Goal: Task Accomplishment & Management: Use online tool/utility

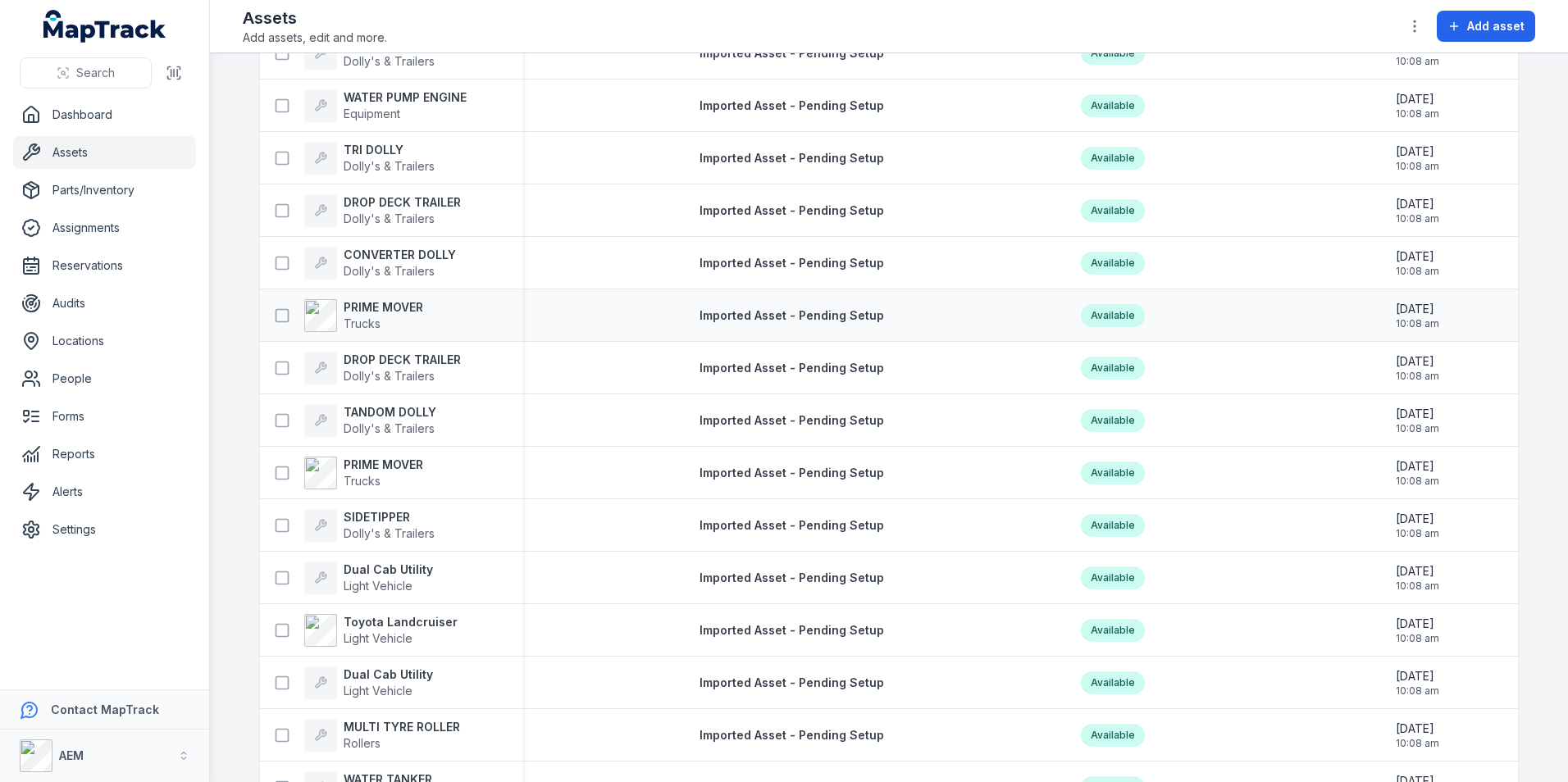
scroll to position [1393, 0]
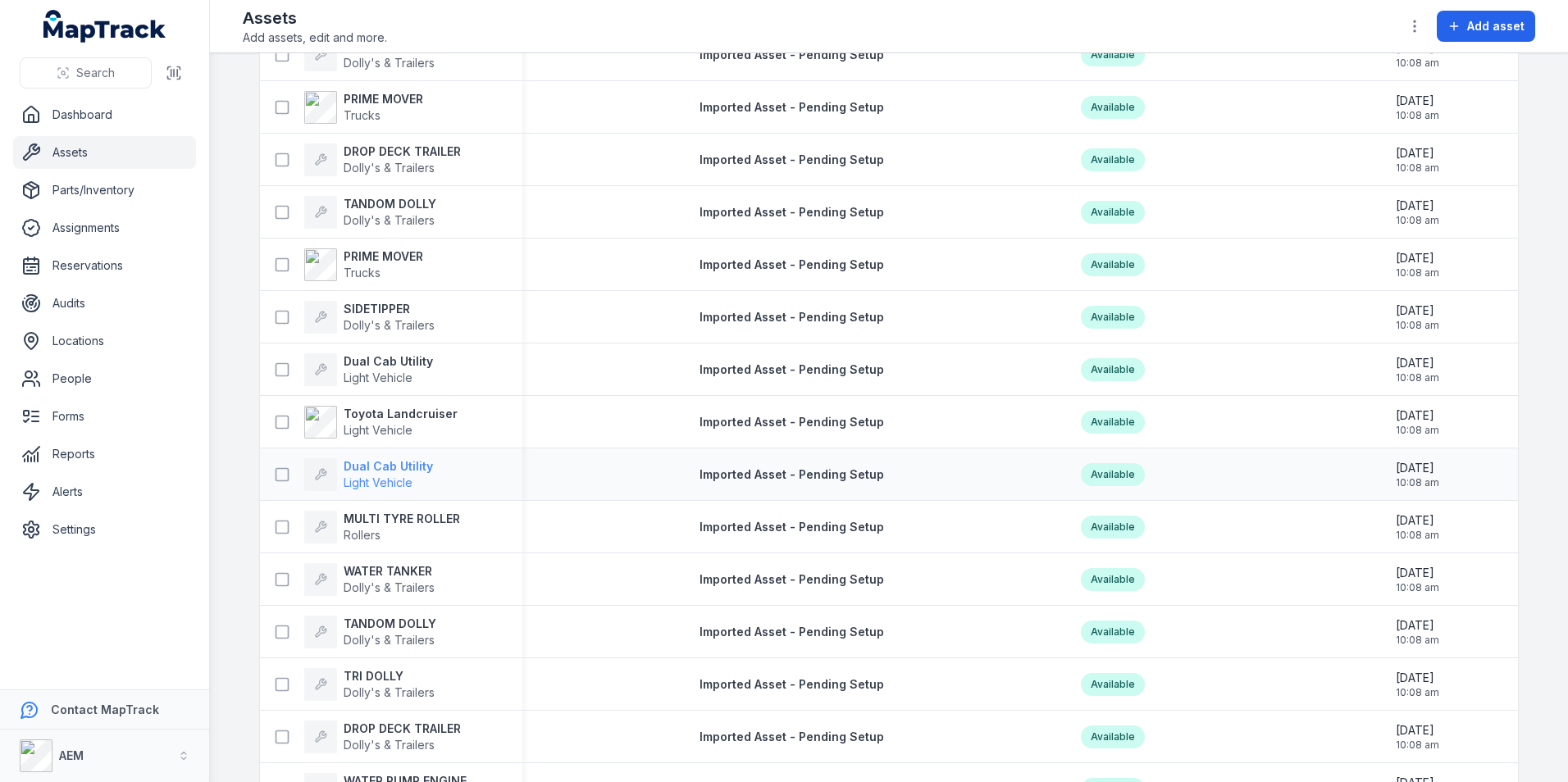
click at [381, 461] on strong "Dual Cab Utility" at bounding box center [389, 467] width 90 height 17
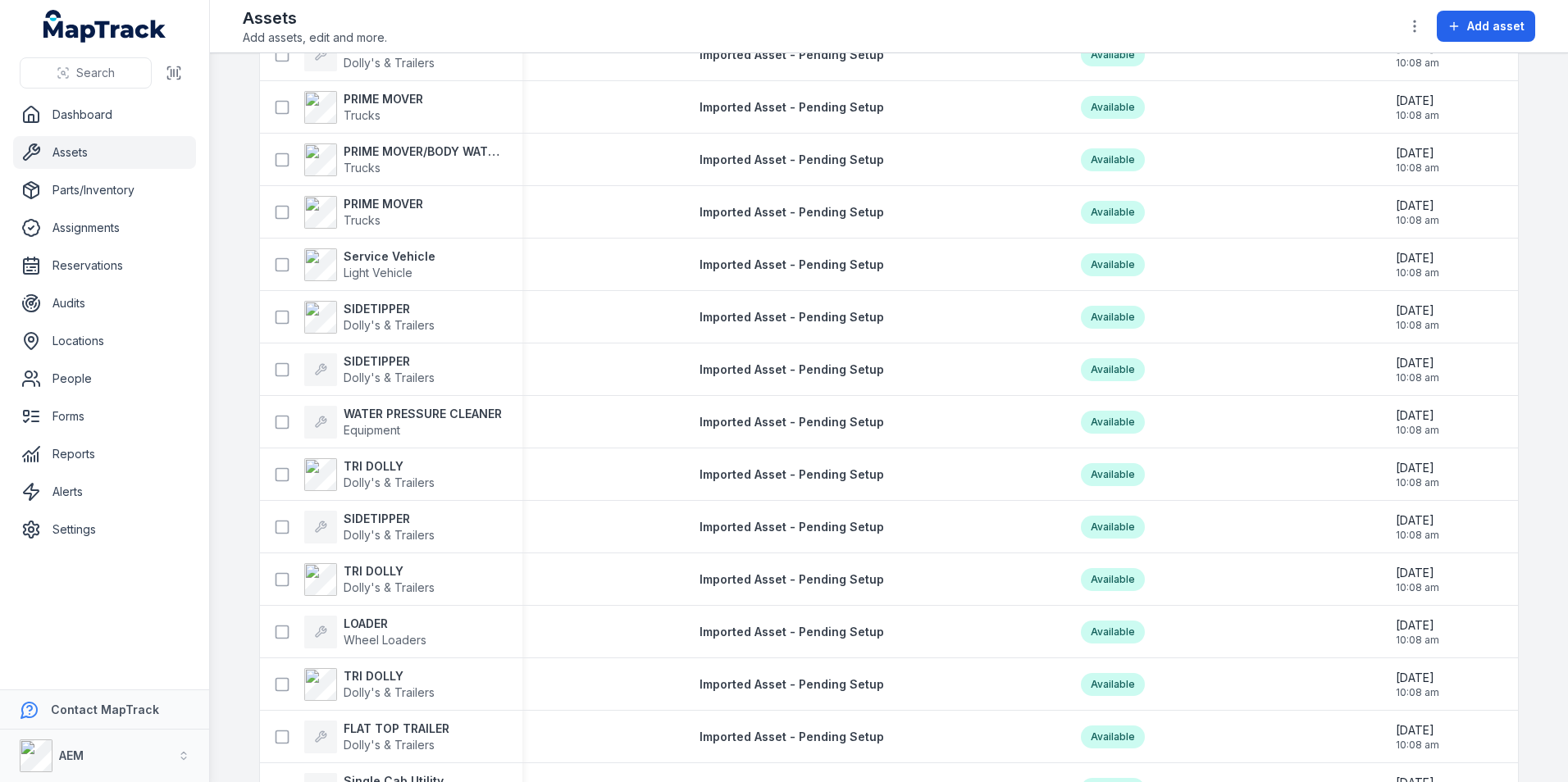
scroll to position [2441, 0]
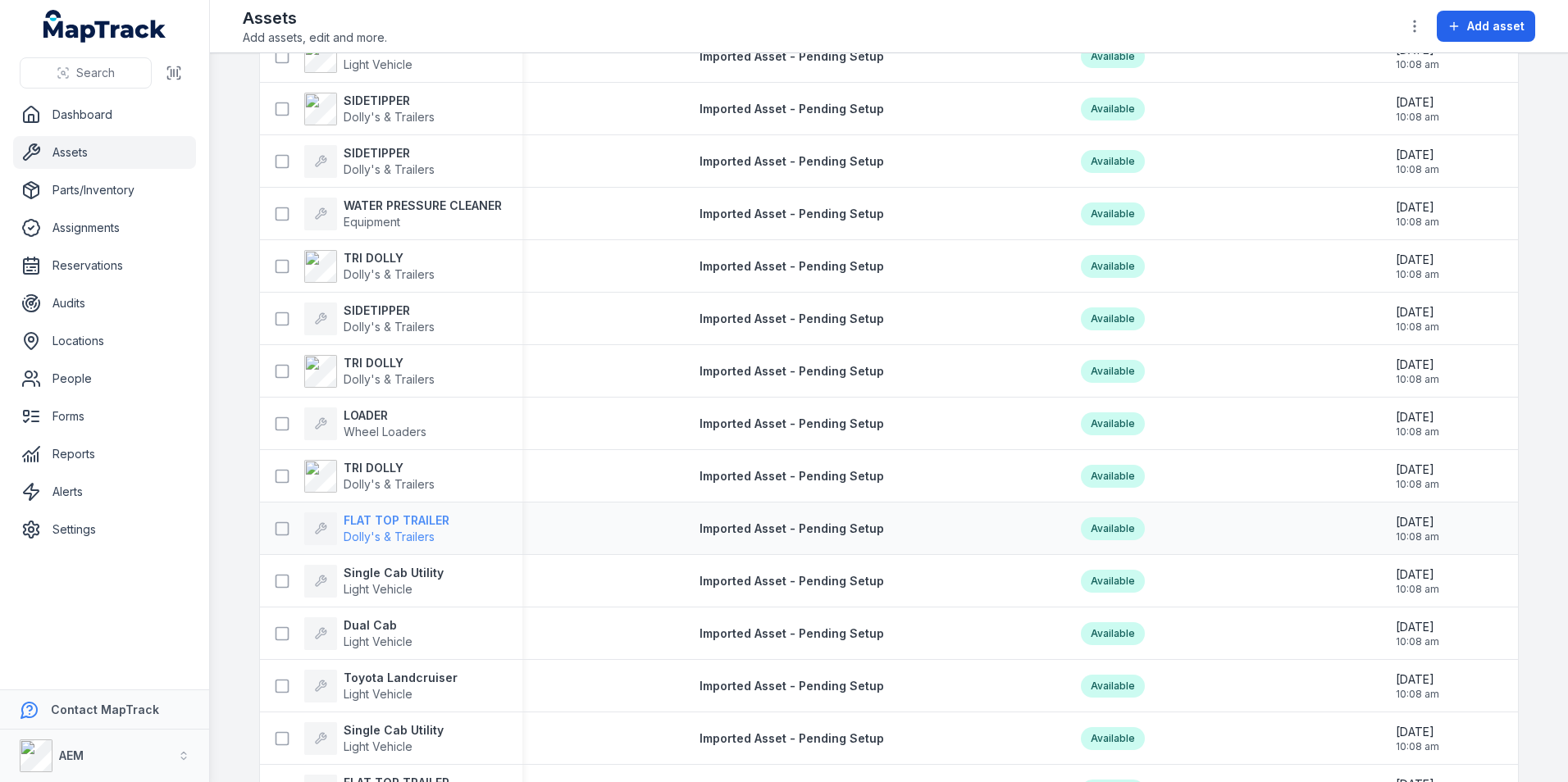
click at [377, 515] on strong "FLAT TOP TRAILER" at bounding box center [396, 521] width 105 height 17
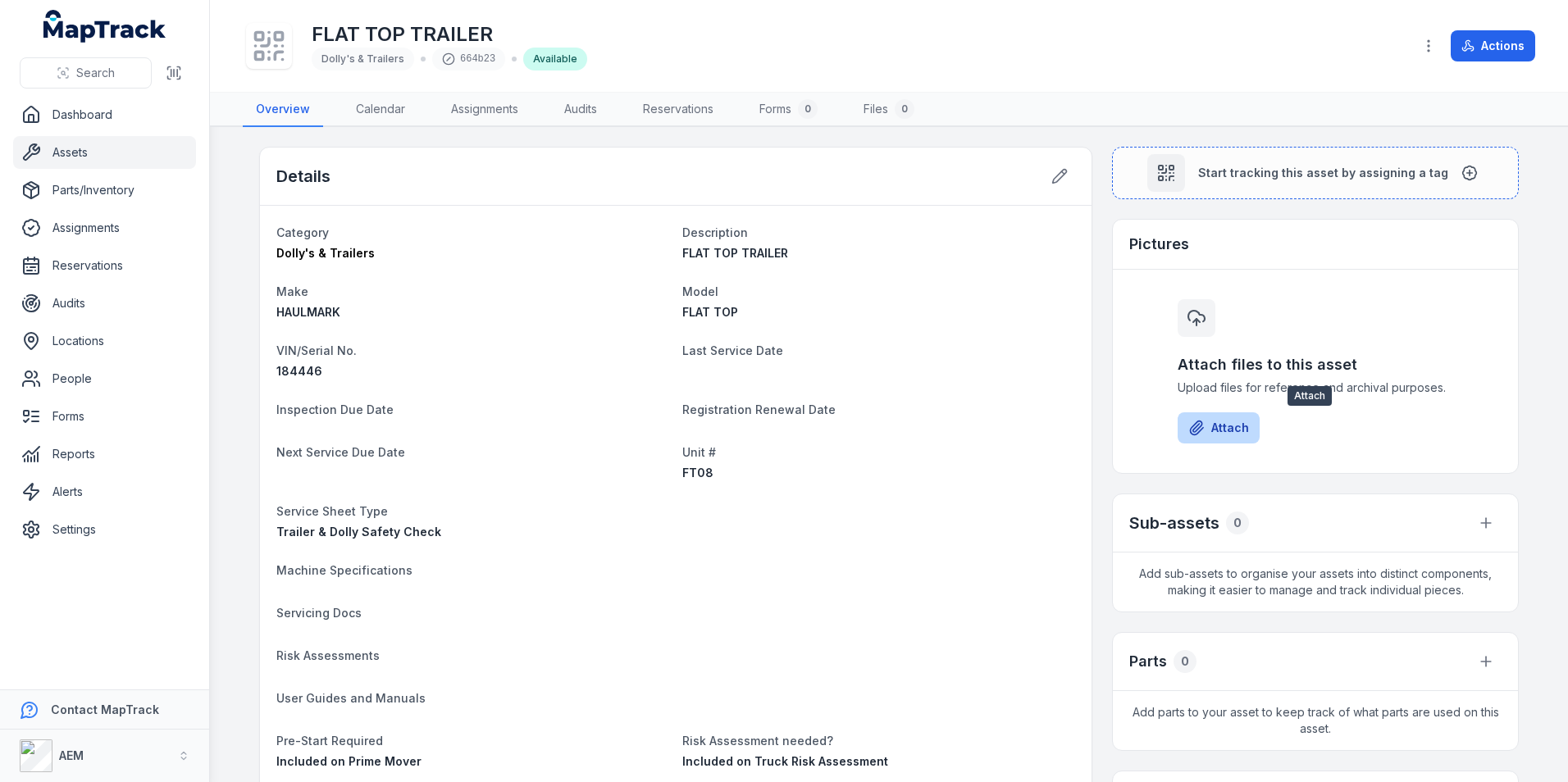
click at [1208, 434] on button "Attach" at bounding box center [1218, 428] width 82 height 32
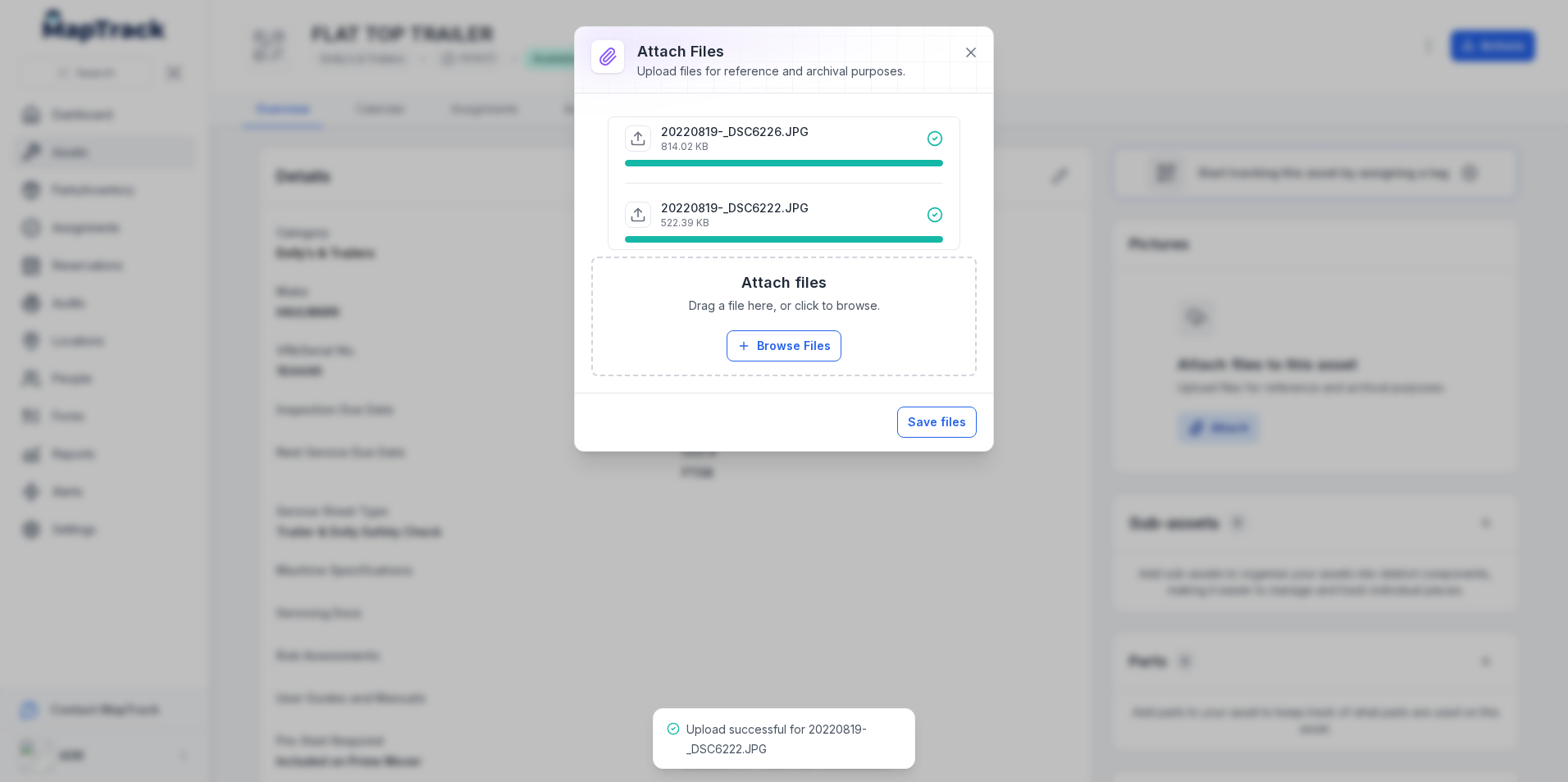
click at [942, 421] on button "Save files" at bounding box center [937, 423] width 80 height 32
